Goal: Information Seeking & Learning: Learn about a topic

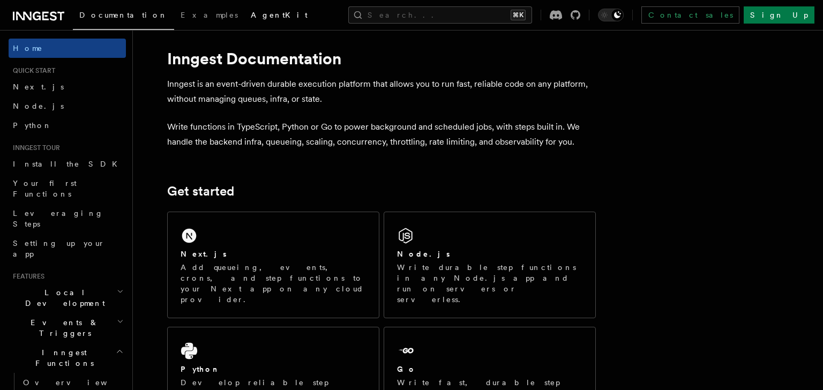
click at [251, 14] on span "AgentKit" at bounding box center [279, 15] width 57 height 9
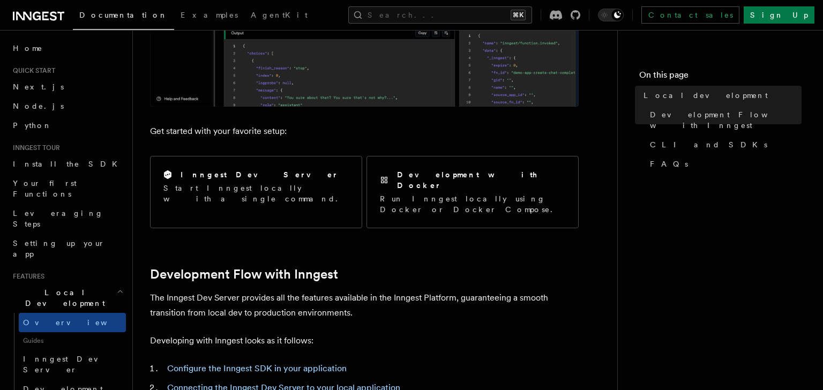
scroll to position [339, 0]
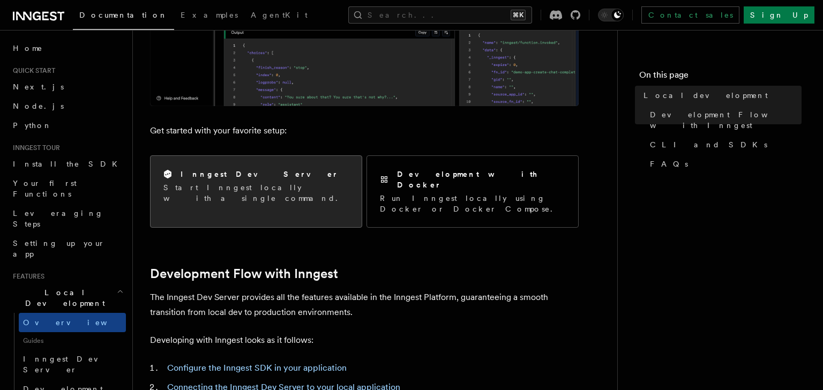
click at [276, 173] on div "Inngest Dev Server" at bounding box center [256, 174] width 185 height 11
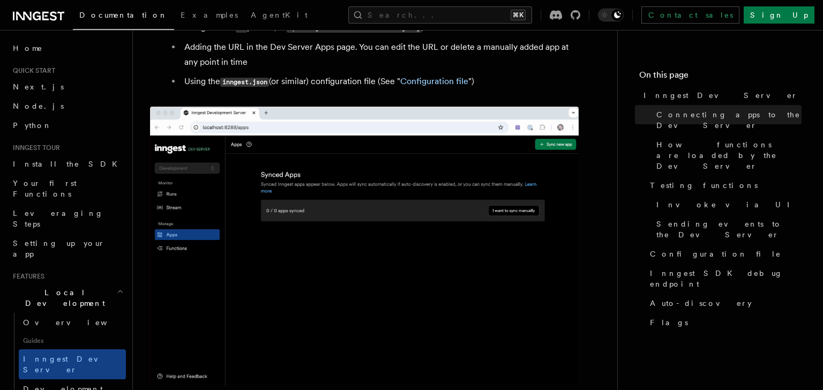
scroll to position [907, 0]
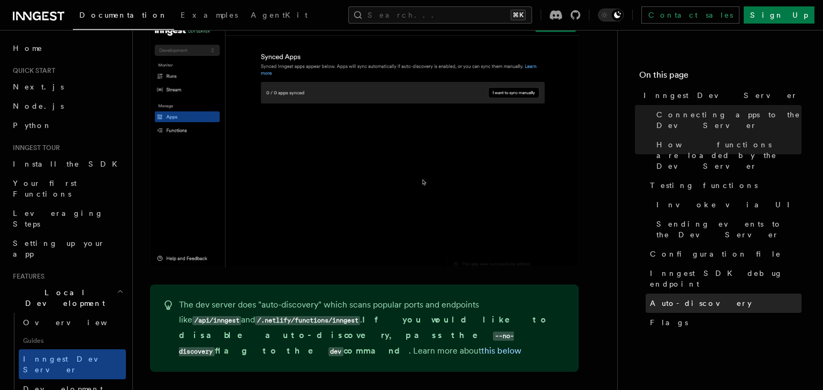
click at [673, 298] on span "Auto-discovery" at bounding box center [701, 303] width 102 height 11
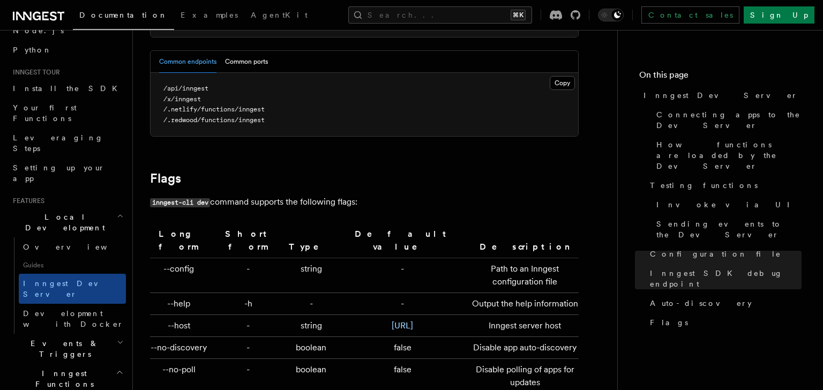
scroll to position [92, 0]
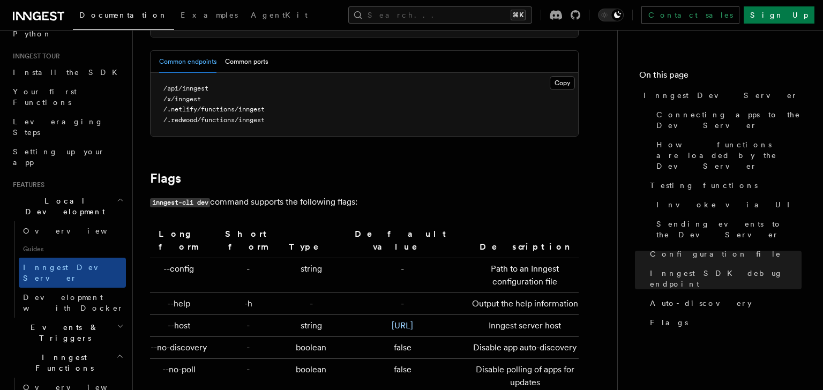
click at [77, 318] on h2 "Events & Triggers" at bounding box center [67, 333] width 117 height 30
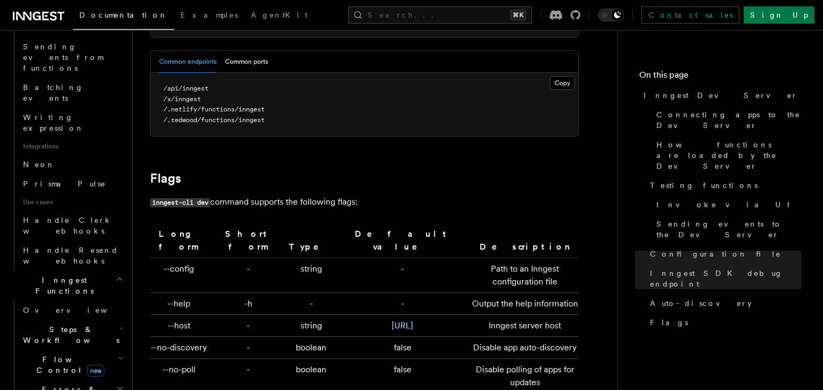
scroll to position [696, 0]
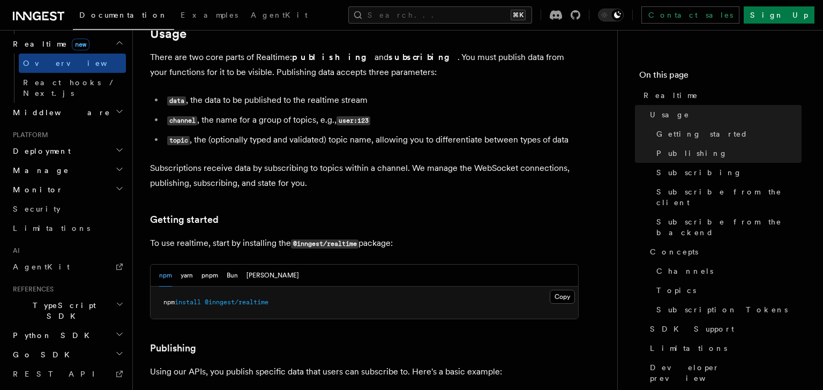
scroll to position [440, 0]
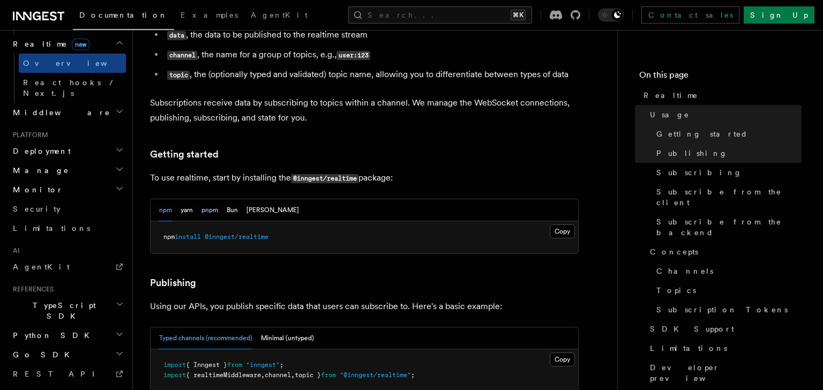
click at [212, 199] on button "pnpm" at bounding box center [210, 210] width 17 height 22
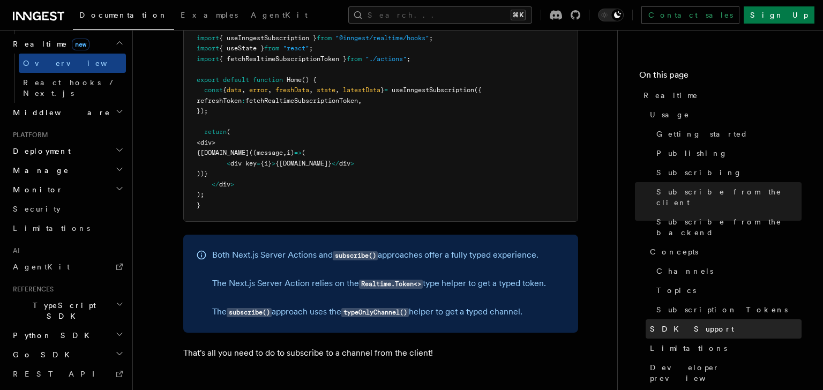
scroll to position [30, 0]
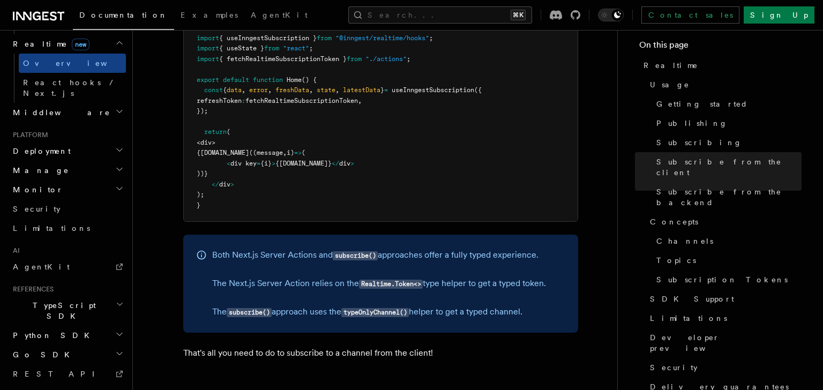
click at [50, 300] on span "TypeScript SDK" at bounding box center [62, 310] width 107 height 21
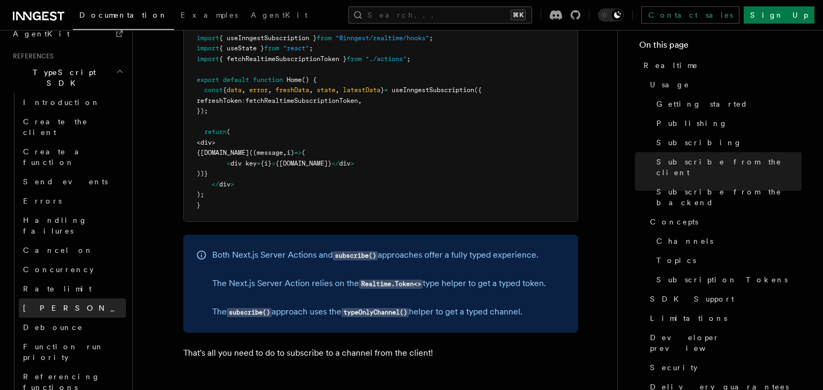
scroll to position [743, 0]
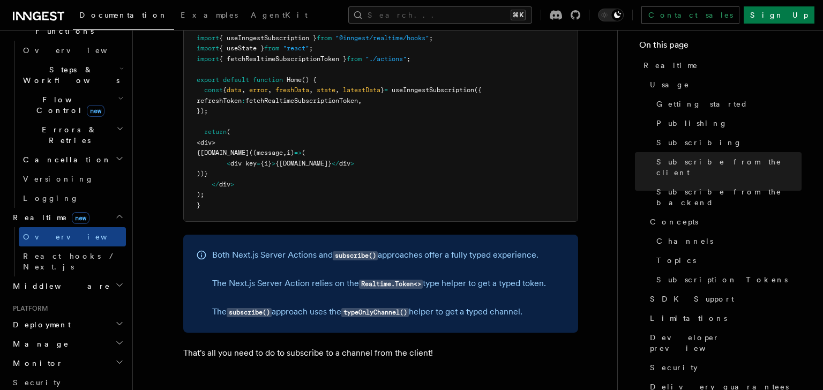
scroll to position [0, 0]
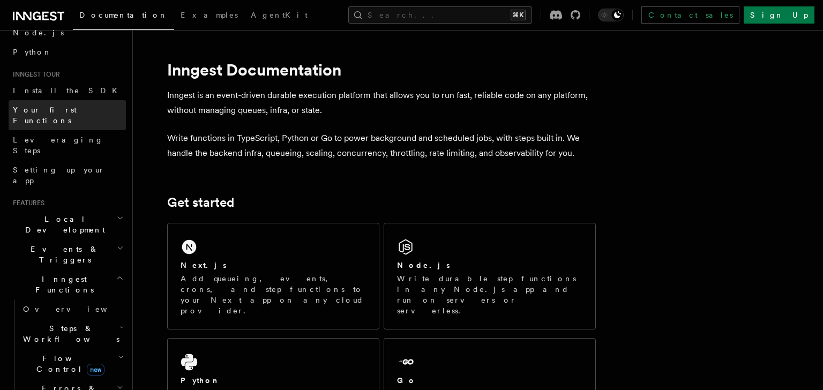
scroll to position [86, 0]
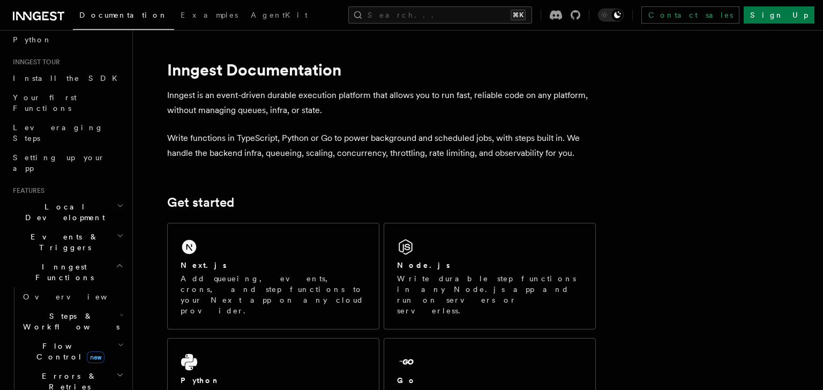
click at [91, 227] on h2 "Events & Triggers" at bounding box center [67, 242] width 117 height 30
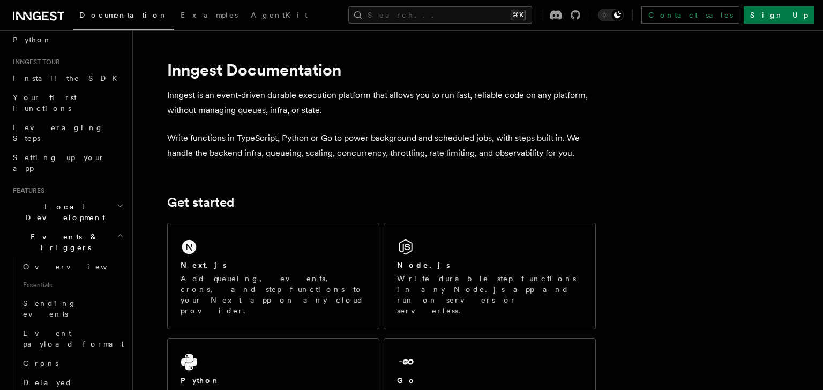
scroll to position [111, 0]
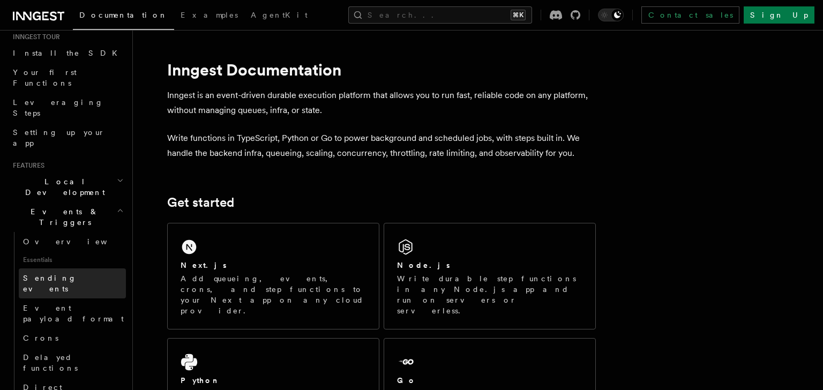
click at [69, 274] on span "Sending events" at bounding box center [50, 283] width 54 height 19
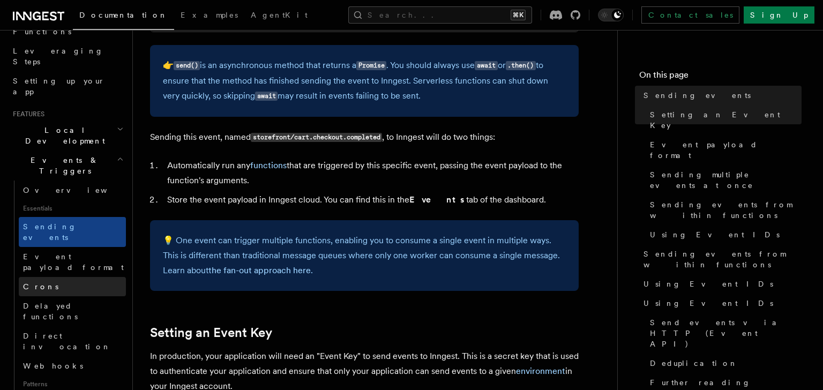
scroll to position [194, 0]
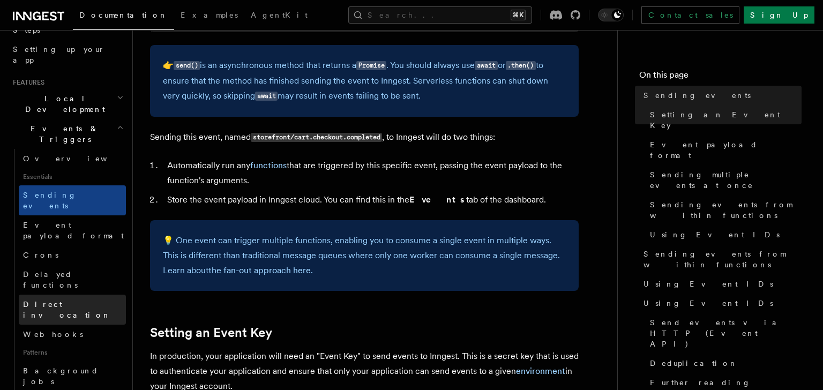
click at [63, 300] on span "Direct invocation" at bounding box center [67, 309] width 88 height 19
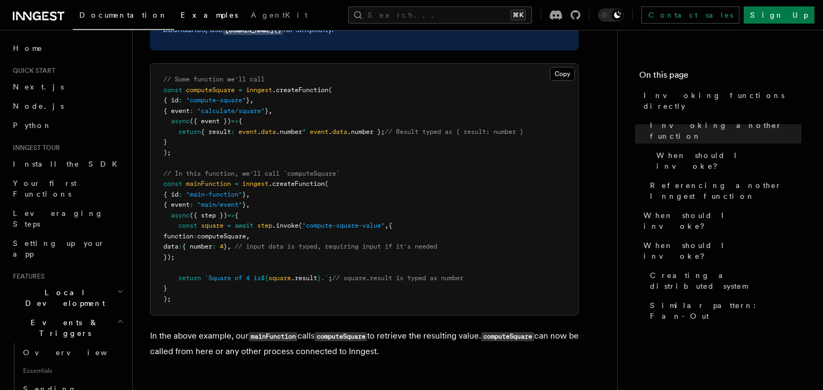
click at [181, 12] on span "Examples" at bounding box center [209, 15] width 57 height 9
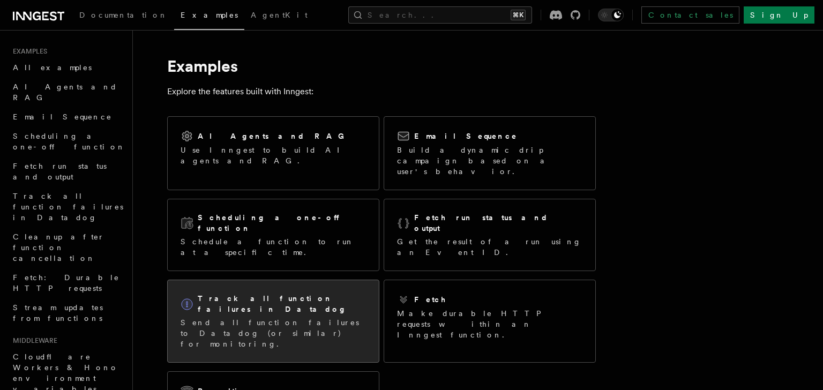
scroll to position [4, 0]
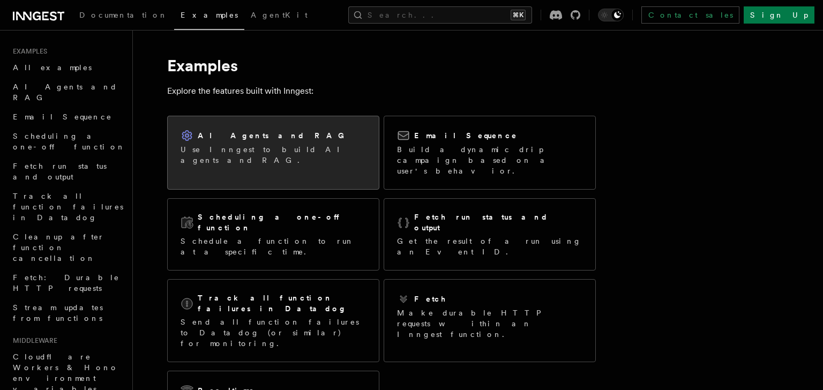
click at [254, 138] on h2 "AI Agents and RAG" at bounding box center [274, 135] width 152 height 11
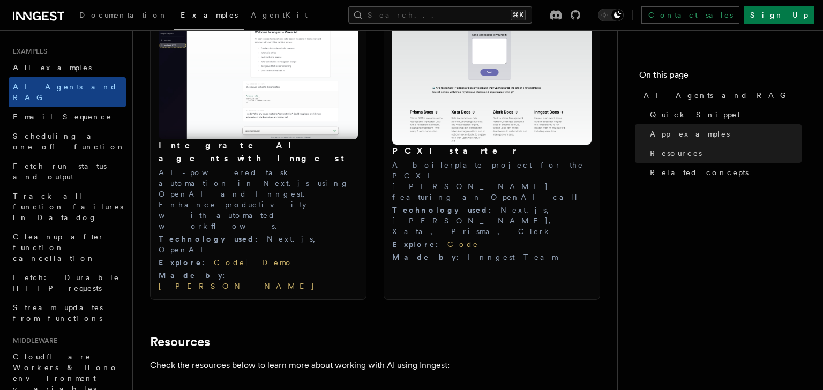
scroll to position [1197, 0]
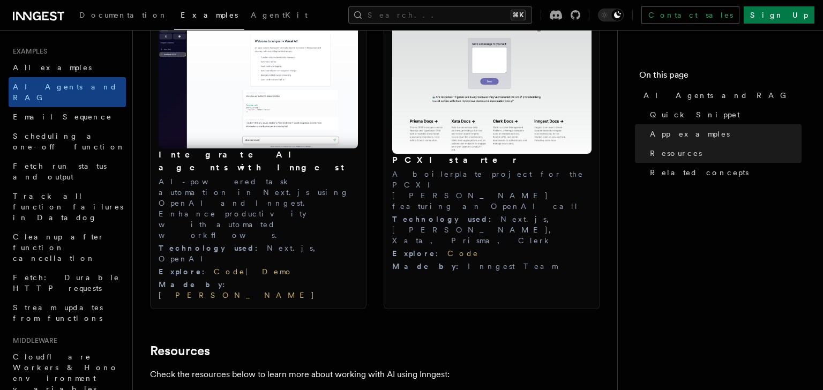
click at [284, 140] on img at bounding box center [258, 85] width 199 height 125
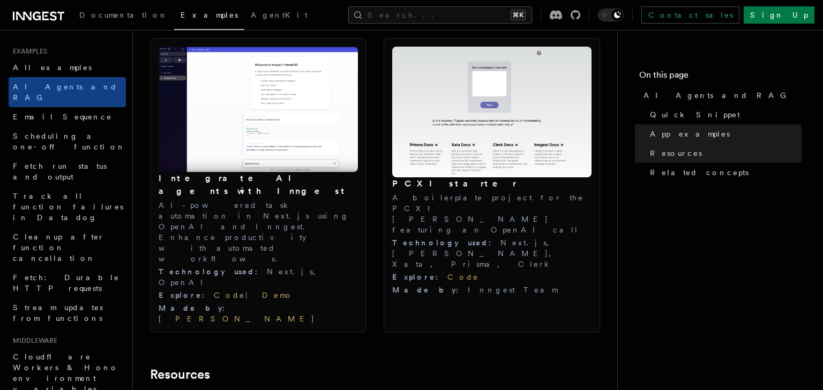
scroll to position [1172, 0]
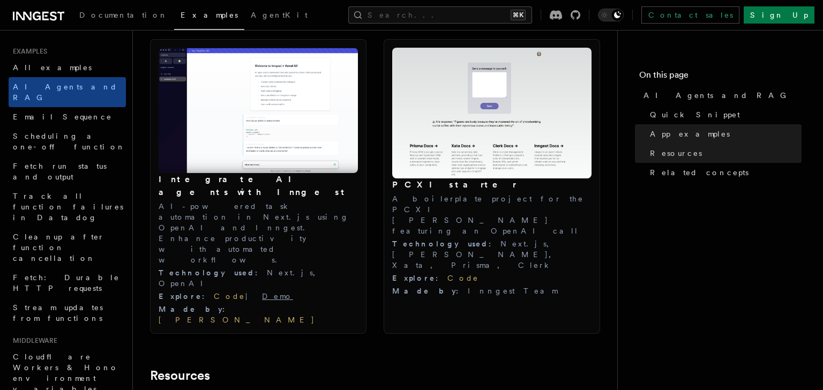
click at [262, 292] on link "Demo" at bounding box center [277, 296] width 31 height 9
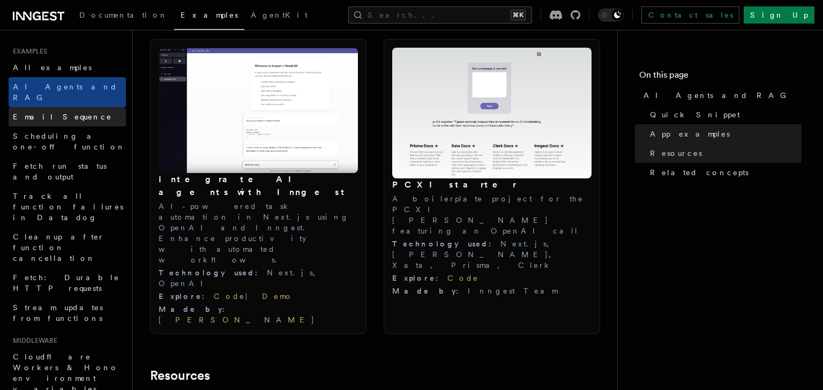
click at [59, 113] on span "Email Sequence" at bounding box center [62, 117] width 99 height 9
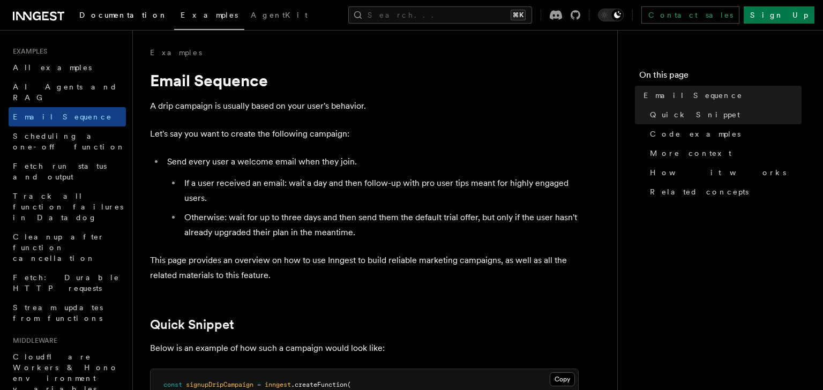
click at [99, 17] on span "Documentation" at bounding box center [123, 15] width 88 height 9
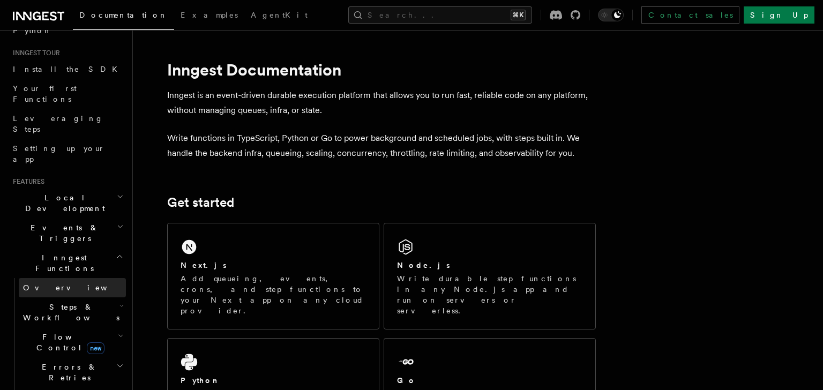
scroll to position [96, 0]
click at [54, 331] on span "Flow Control new" at bounding box center [68, 341] width 99 height 21
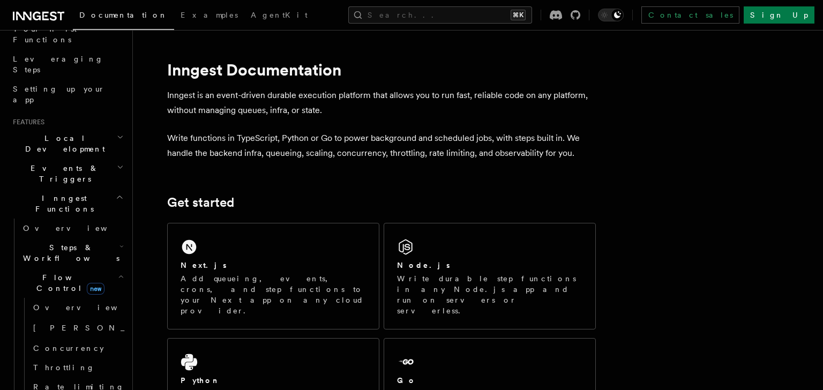
scroll to position [160, 0]
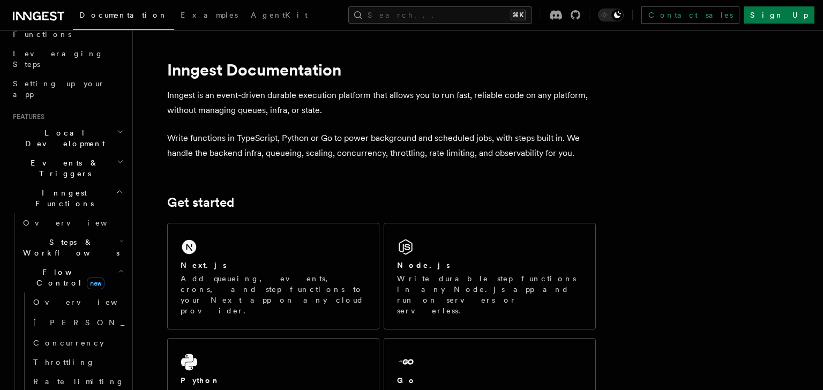
click at [54, 267] on span "Flow Control new" at bounding box center [68, 277] width 99 height 21
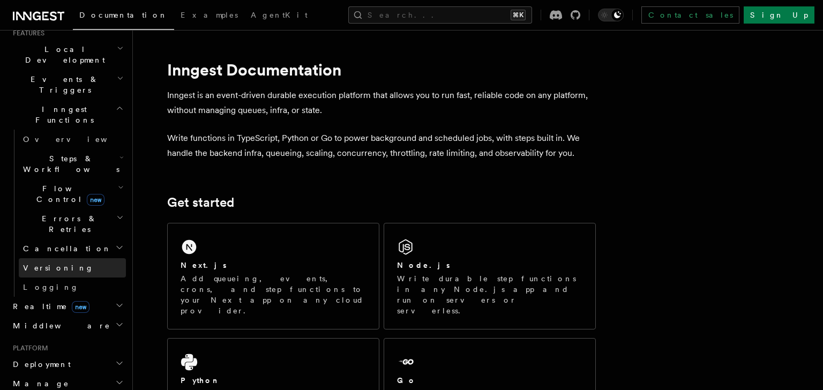
scroll to position [244, 0]
click at [84, 296] on h2 "Realtime new" at bounding box center [67, 305] width 117 height 19
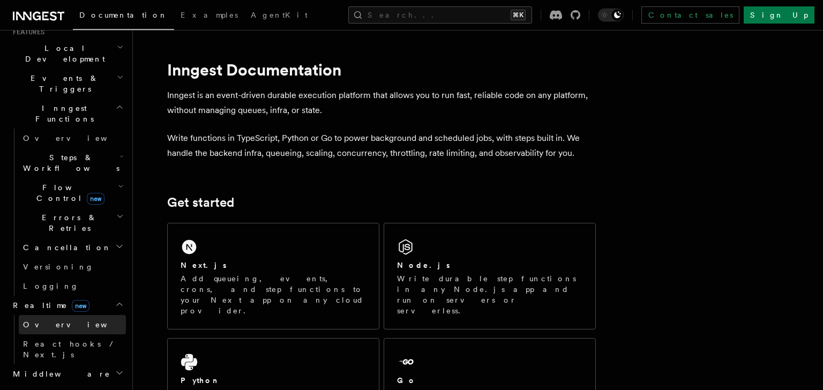
click at [47, 321] on span "Overview" at bounding box center [78, 325] width 110 height 9
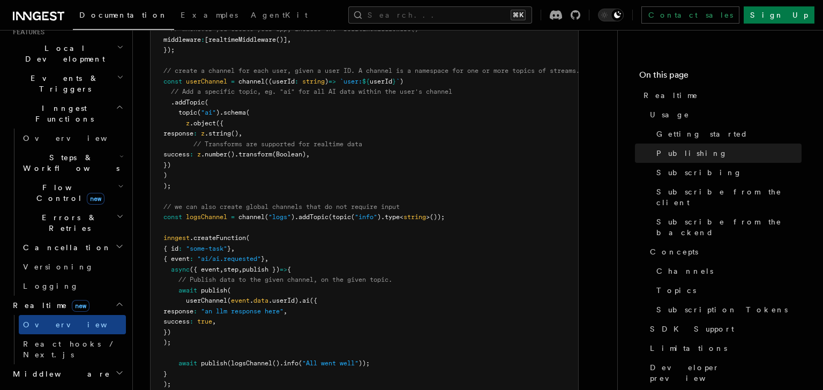
scroll to position [834, 0]
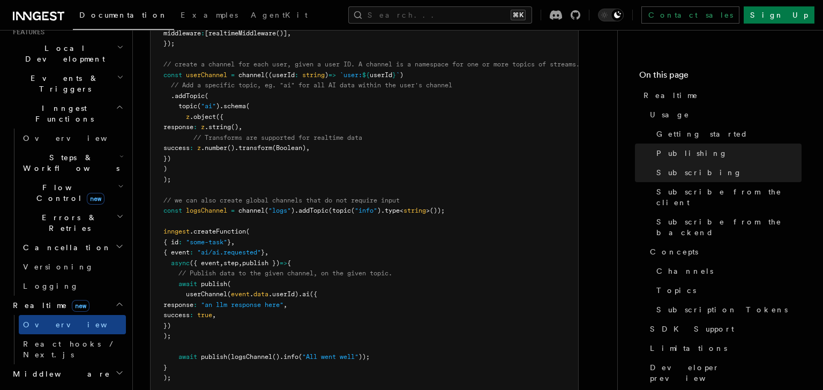
click at [173, 228] on span "inngest" at bounding box center [177, 232] width 26 height 8
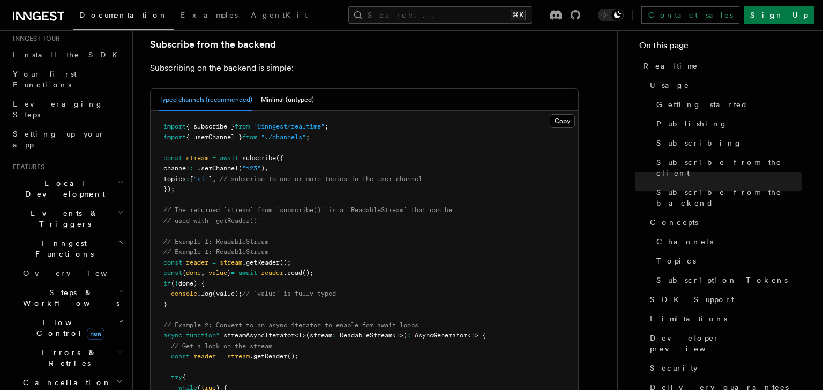
scroll to position [27, 0]
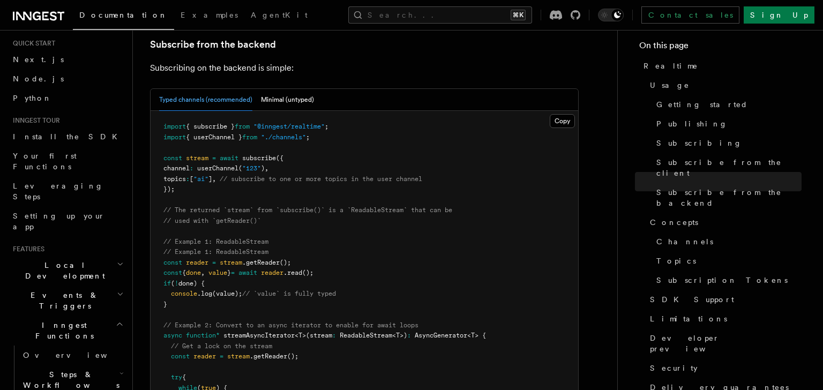
click at [46, 290] on span "Events & Triggers" at bounding box center [63, 300] width 108 height 21
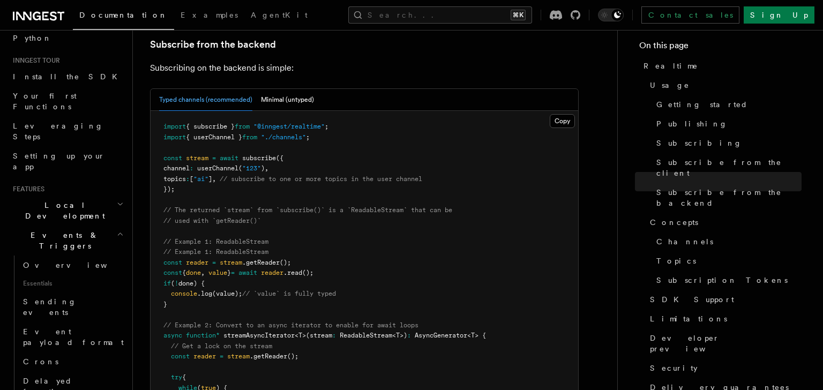
scroll to position [88, 0]
